Goal: Transaction & Acquisition: Purchase product/service

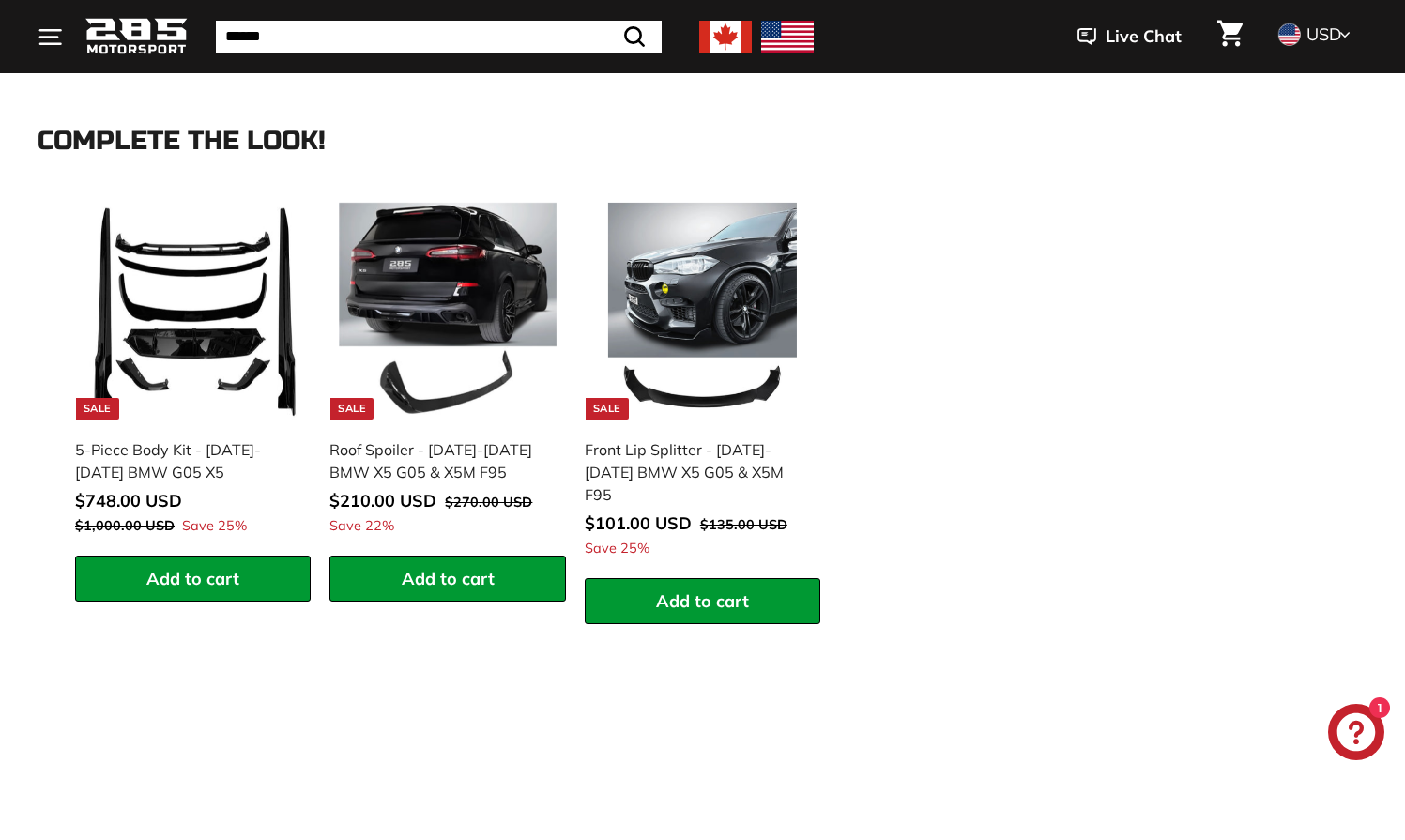
scroll to position [2519, 0]
